Goal: Information Seeking & Learning: Check status

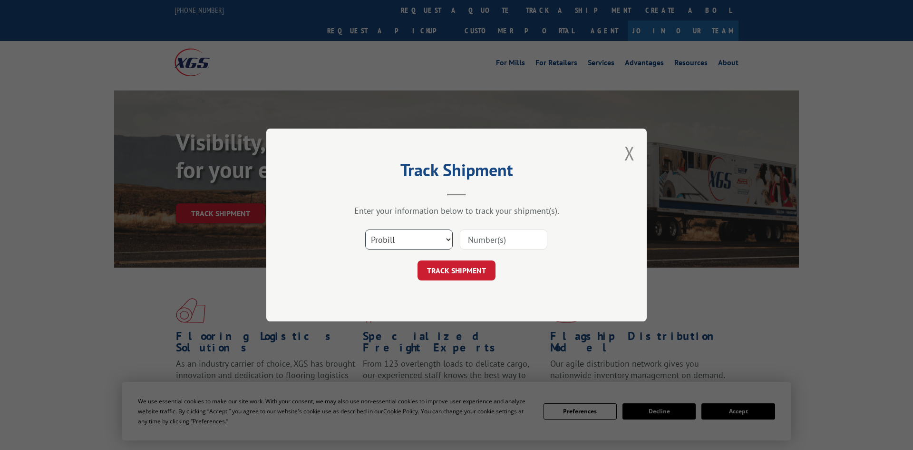
click at [402, 247] on select "Select category... Probill BOL PO" at bounding box center [409, 239] width 88 height 20
select select "po"
click at [365, 230] on select "Select category... Probill BOL PO" at bounding box center [409, 239] width 88 height 20
click at [495, 241] on input at bounding box center [504, 239] width 88 height 20
paste input "295098264"
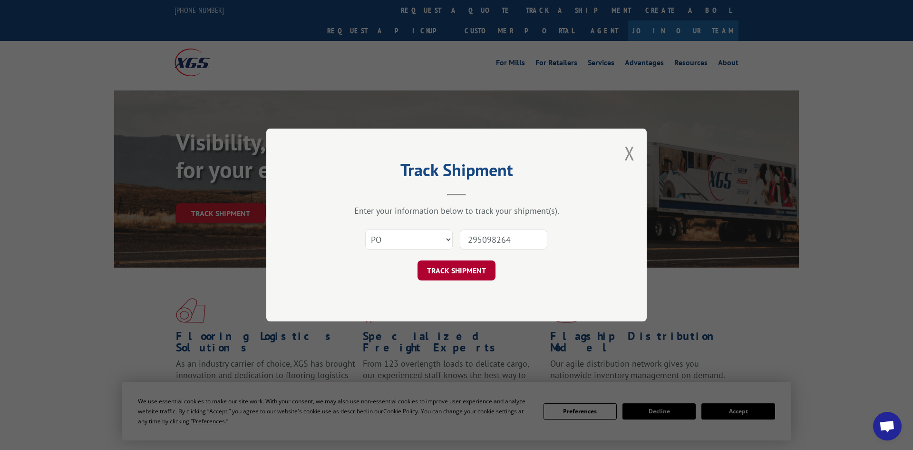
type input "295098264"
click at [446, 272] on button "TRACK SHIPMENT" at bounding box center [457, 270] width 78 height 20
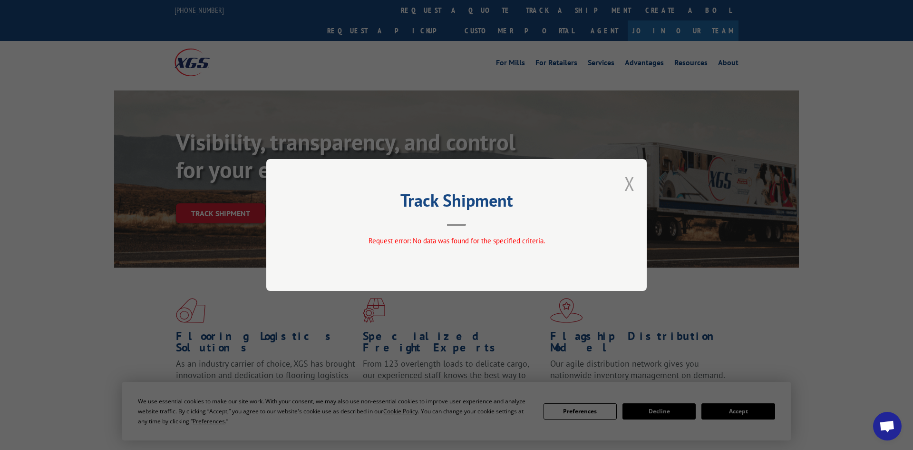
click at [629, 183] on button "Close modal" at bounding box center [630, 183] width 10 height 25
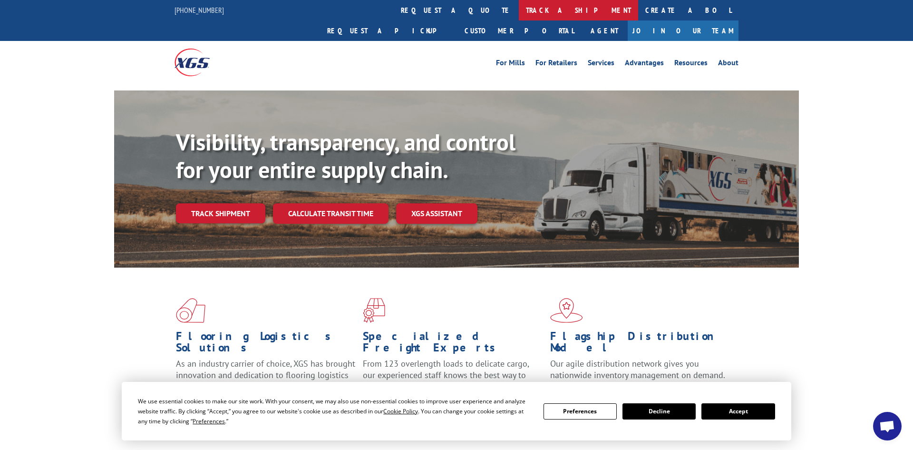
click at [519, 14] on link "track a shipment" at bounding box center [578, 10] width 119 height 20
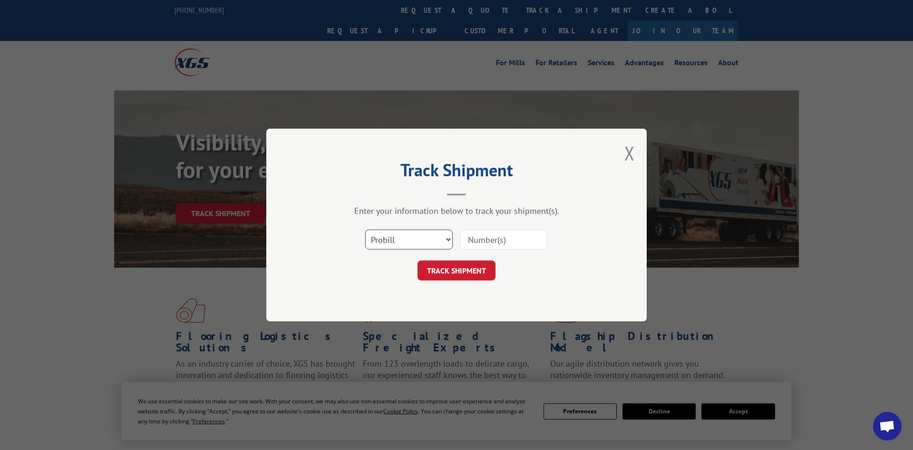
click at [374, 242] on select "Select category... Probill BOL PO" at bounding box center [409, 239] width 88 height 20
select select "po"
click at [365, 230] on select "Select category... Probill BOL PO" at bounding box center [409, 239] width 88 height 20
click at [469, 244] on input at bounding box center [504, 239] width 88 height 20
paste input "295053565"
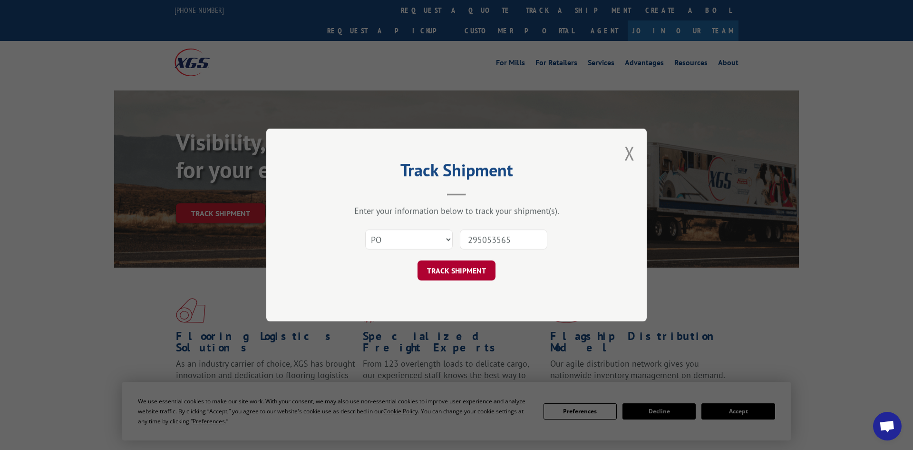
type input "295053565"
click at [460, 270] on button "TRACK SHIPMENT" at bounding box center [457, 270] width 78 height 20
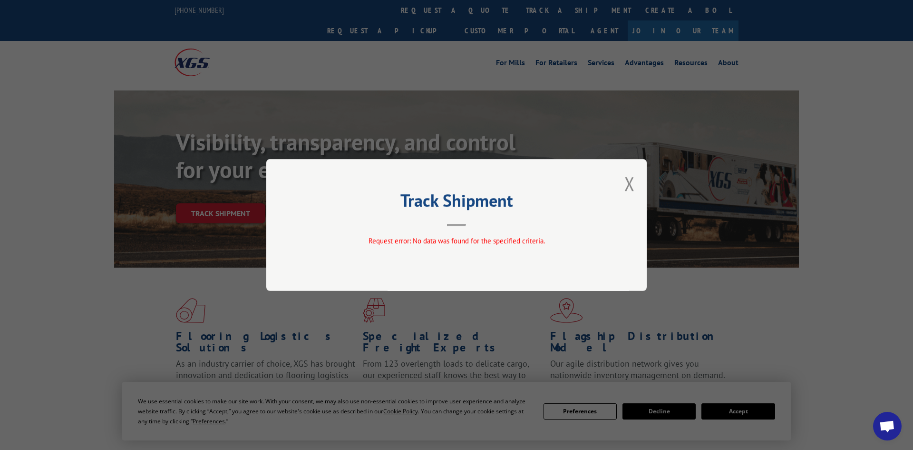
drag, startPoint x: 626, startPoint y: 188, endPoint x: 557, endPoint y: 99, distance: 113.0
click at [626, 188] on button "Close modal" at bounding box center [630, 183] width 10 height 25
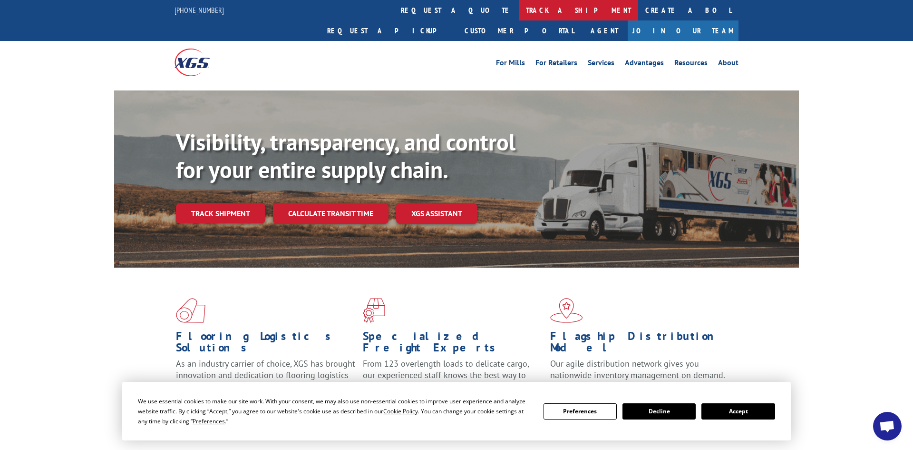
click at [519, 12] on link "track a shipment" at bounding box center [578, 10] width 119 height 20
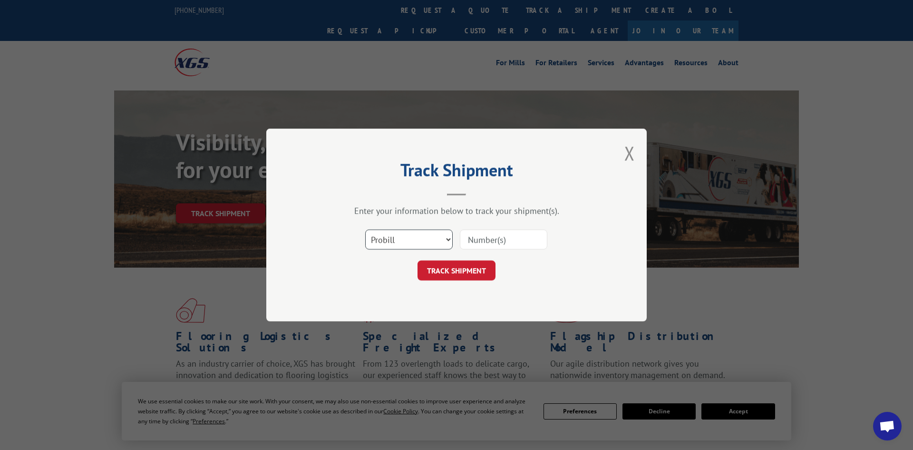
drag, startPoint x: 403, startPoint y: 239, endPoint x: 402, endPoint y: 247, distance: 8.2
click at [402, 240] on select "Select category... Probill BOL PO" at bounding box center [409, 239] width 88 height 20
select select "po"
click at [365, 230] on select "Select category... Probill BOL PO" at bounding box center [409, 239] width 88 height 20
click at [489, 233] on input at bounding box center [504, 239] width 88 height 20
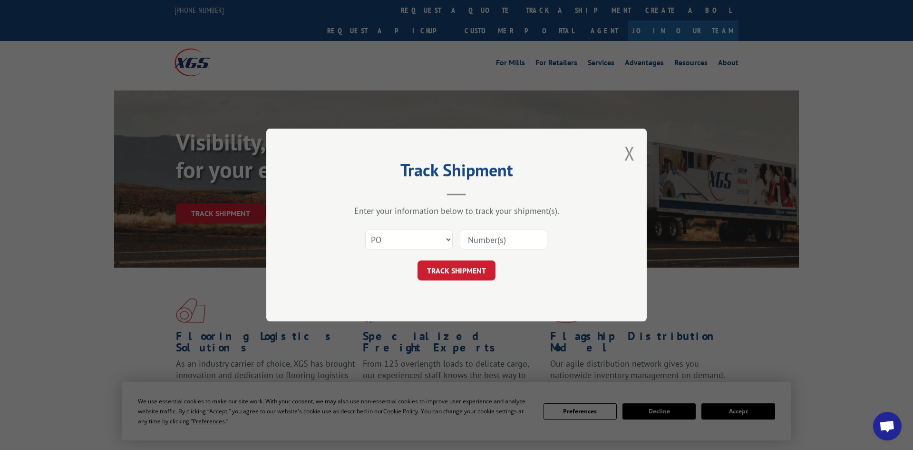
paste input "294751053"
type input "294751053"
click at [448, 271] on button "TRACK SHIPMENT" at bounding box center [457, 270] width 78 height 20
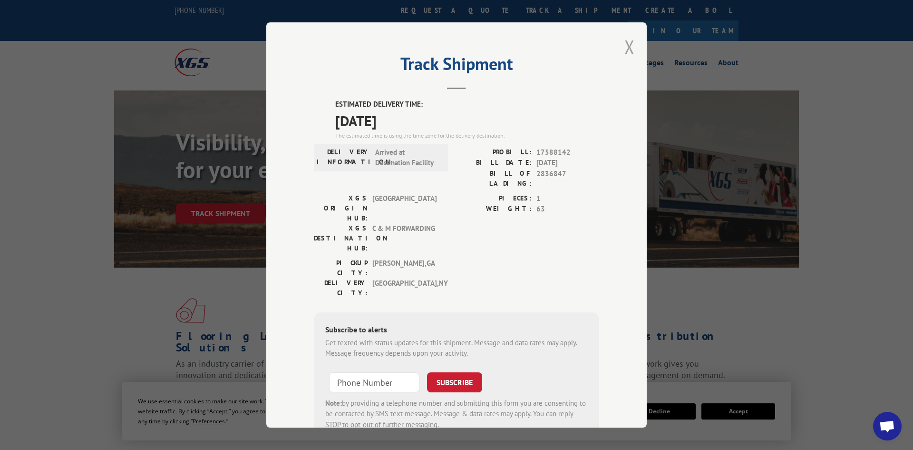
click at [628, 50] on button "Close modal" at bounding box center [630, 46] width 10 height 25
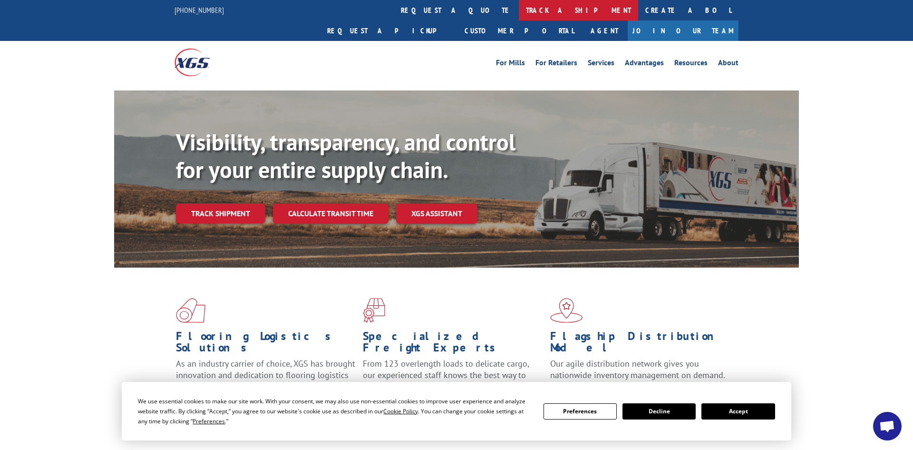
click at [519, 10] on link "track a shipment" at bounding box center [578, 10] width 119 height 20
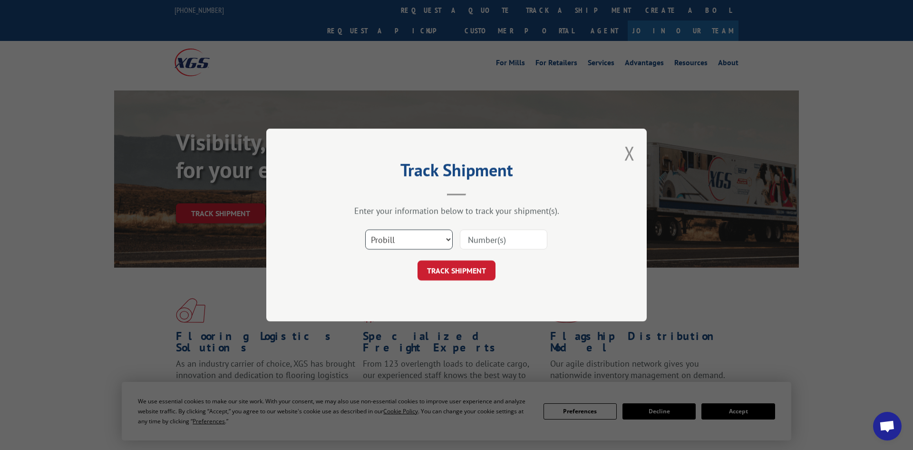
click at [421, 242] on select "Select category... Probill BOL PO" at bounding box center [409, 239] width 88 height 20
select select "po"
click at [365, 230] on select "Select category... Probill BOL PO" at bounding box center [409, 239] width 88 height 20
click at [473, 242] on input at bounding box center [504, 239] width 88 height 20
paste input "295034164"
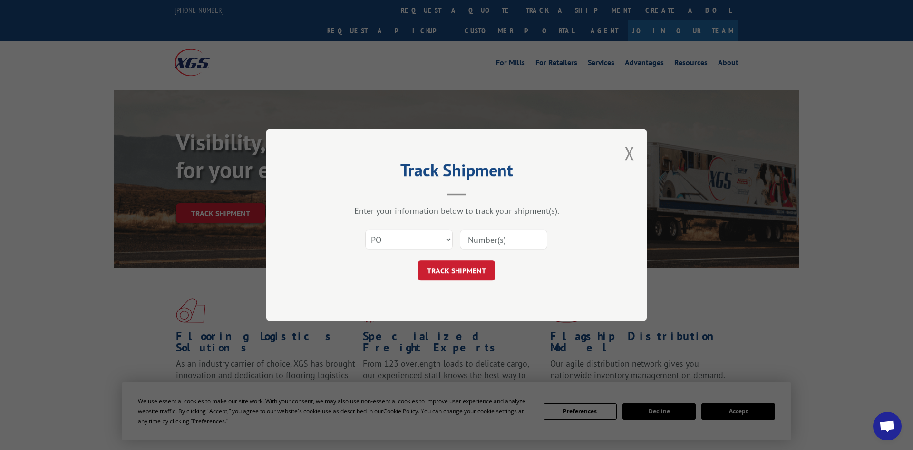
type input "295034164"
click button "TRACK SHIPMENT" at bounding box center [457, 270] width 78 height 20
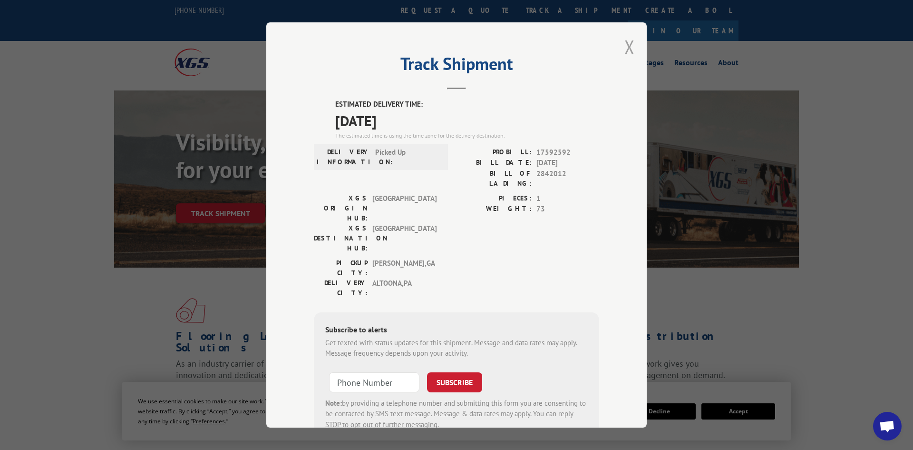
click at [630, 54] on button "Close modal" at bounding box center [630, 46] width 10 height 25
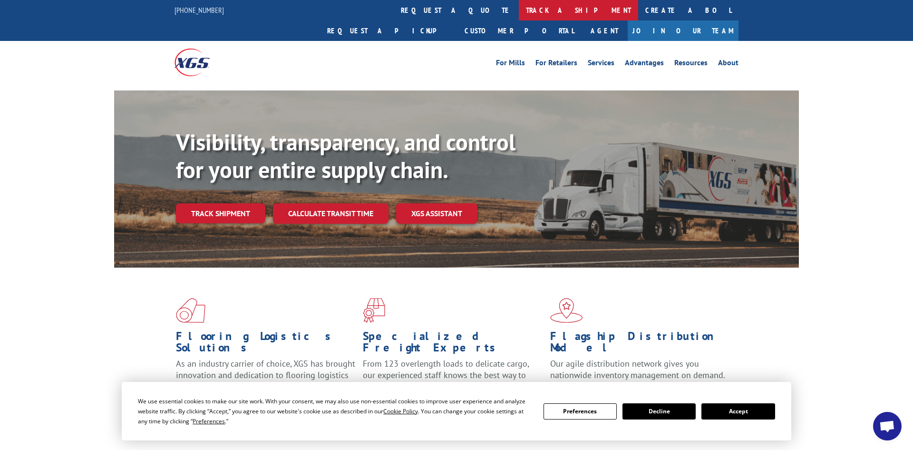
click at [519, 8] on link "track a shipment" at bounding box center [578, 10] width 119 height 20
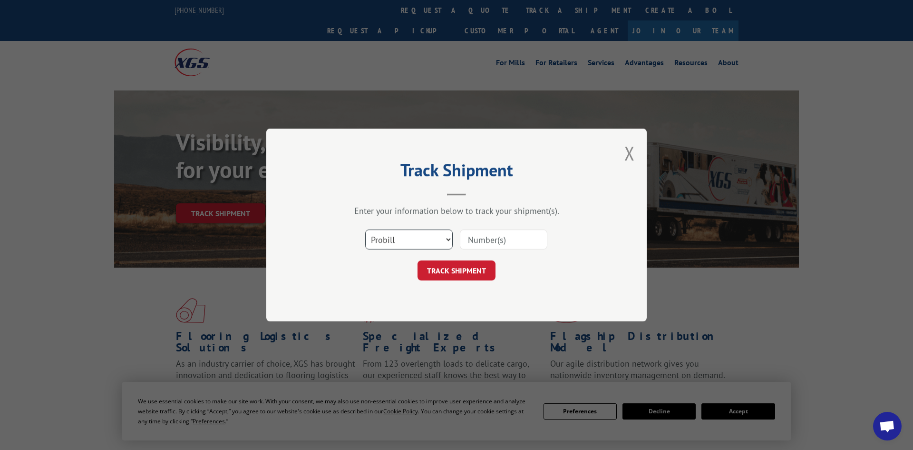
click at [384, 238] on select "Select category... Probill BOL PO" at bounding box center [409, 239] width 88 height 20
select select "po"
click at [365, 230] on select "Select category... Probill BOL PO" at bounding box center [409, 239] width 88 height 20
click at [501, 229] on div at bounding box center [504, 239] width 88 height 22
click at [483, 239] on input at bounding box center [504, 239] width 88 height 20
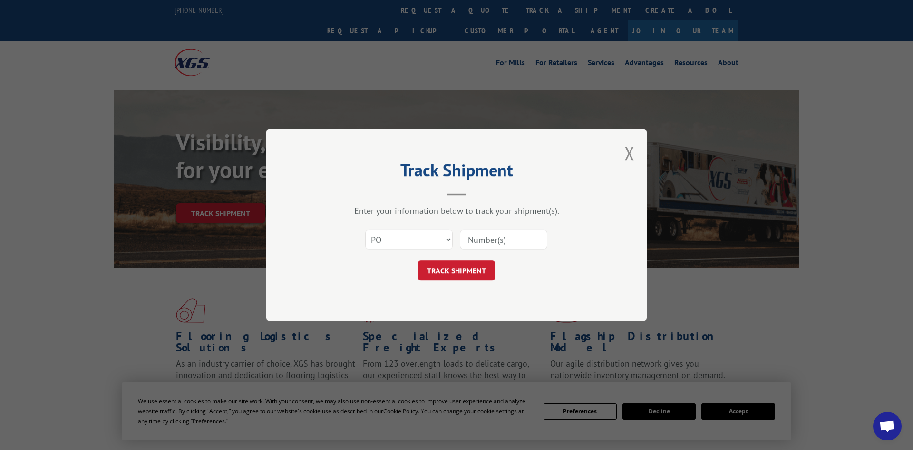
paste input "294902355"
type input "294902355"
click at [463, 270] on button "TRACK SHIPMENT" at bounding box center [457, 270] width 78 height 20
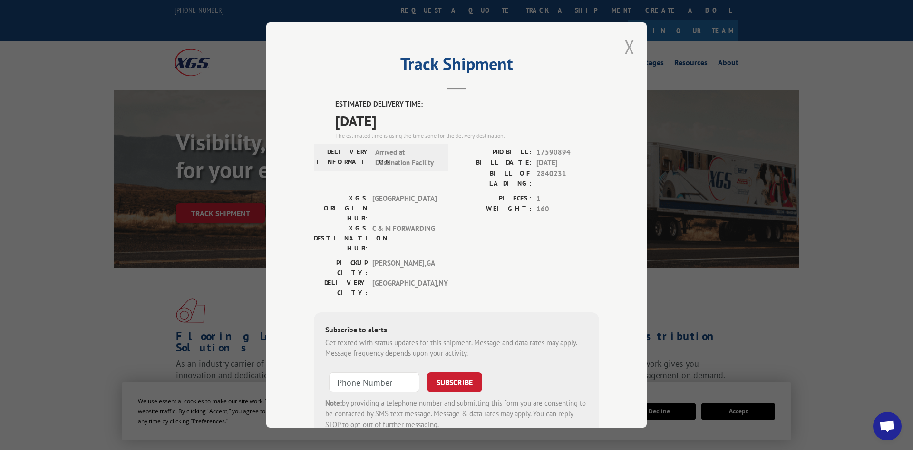
click at [630, 48] on button "Close modal" at bounding box center [630, 46] width 10 height 25
